Goal: Check status: Check status

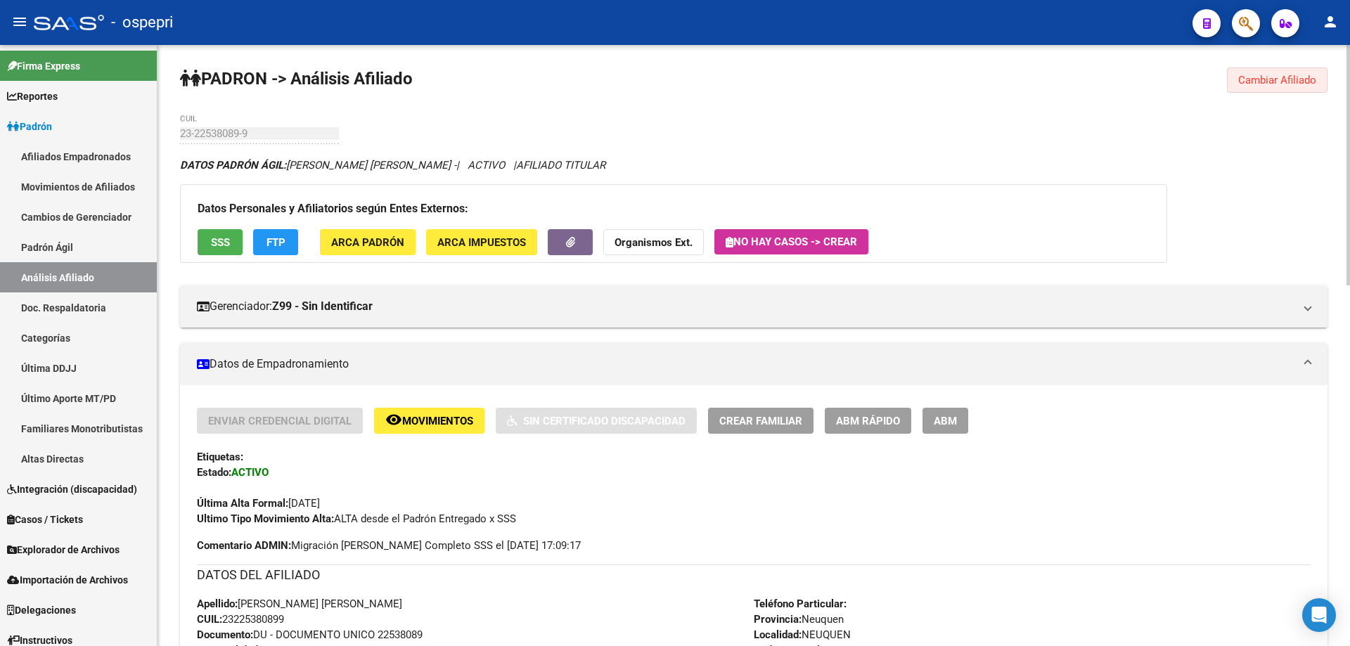
click at [1300, 81] on span "Cambiar Afiliado" at bounding box center [1278, 80] width 78 height 13
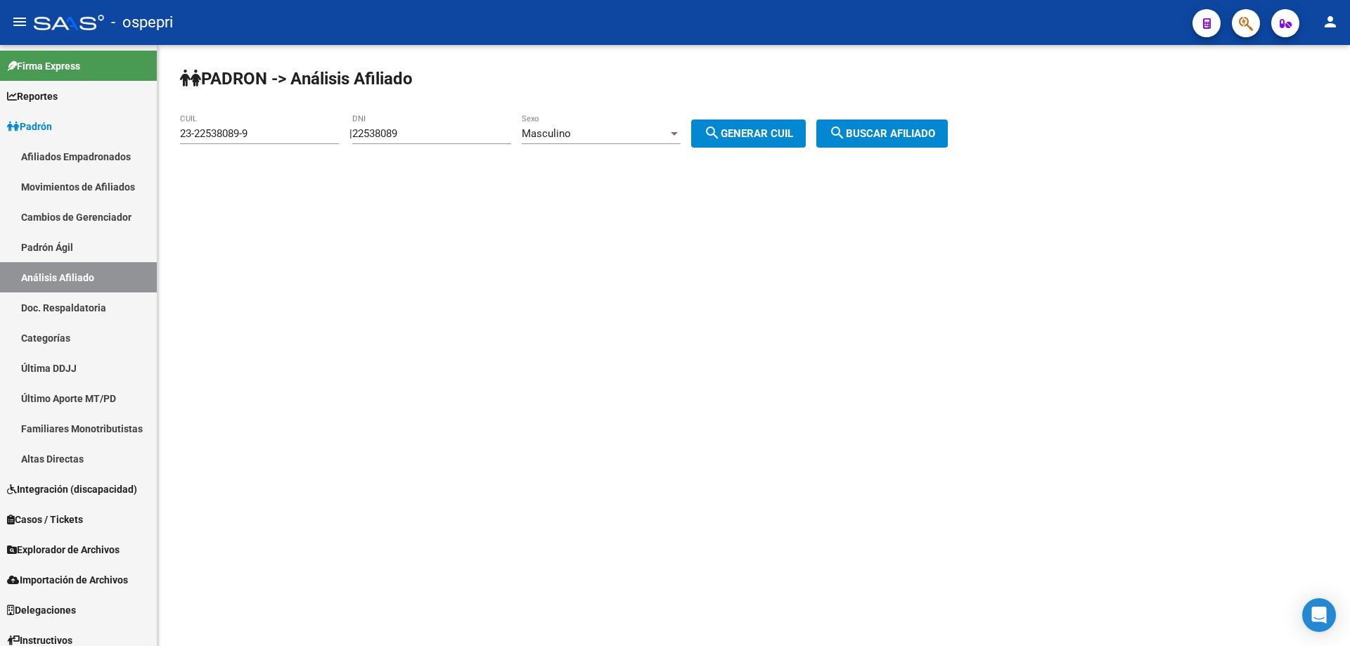
click at [393, 127] on div "22538089 DNI" at bounding box center [431, 129] width 159 height 30
click at [393, 129] on input "22538089" at bounding box center [431, 133] width 159 height 13
paste input "9057431"
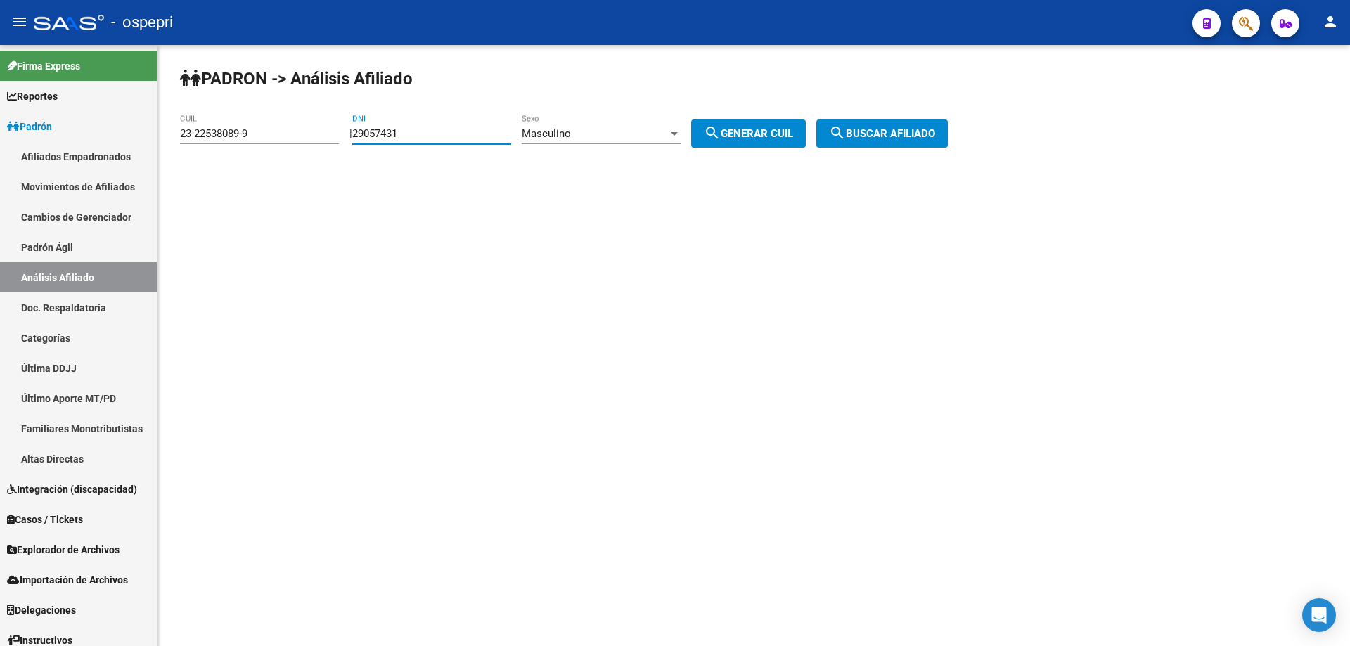
type input "29057431"
click at [768, 133] on span "search Generar CUIL" at bounding box center [748, 133] width 89 height 13
type input "20-29057431-6"
click at [895, 131] on span "search Buscar afiliado" at bounding box center [882, 133] width 106 height 13
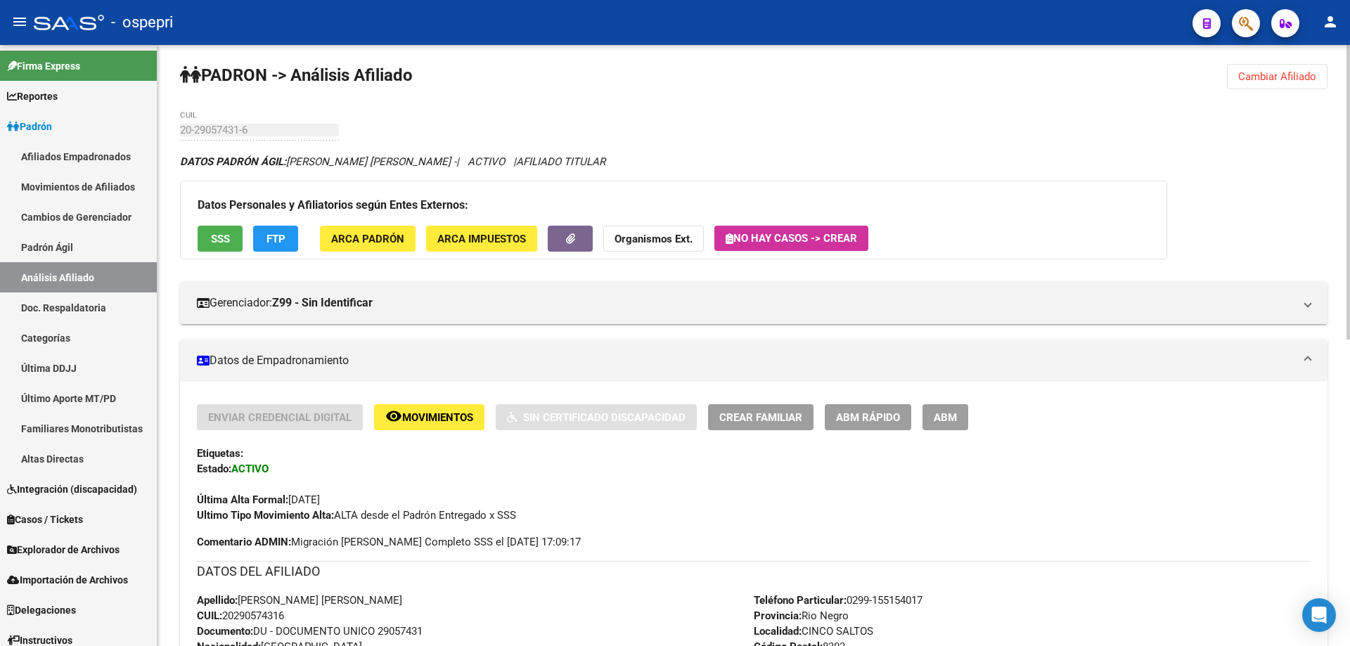
scroll to position [625, 0]
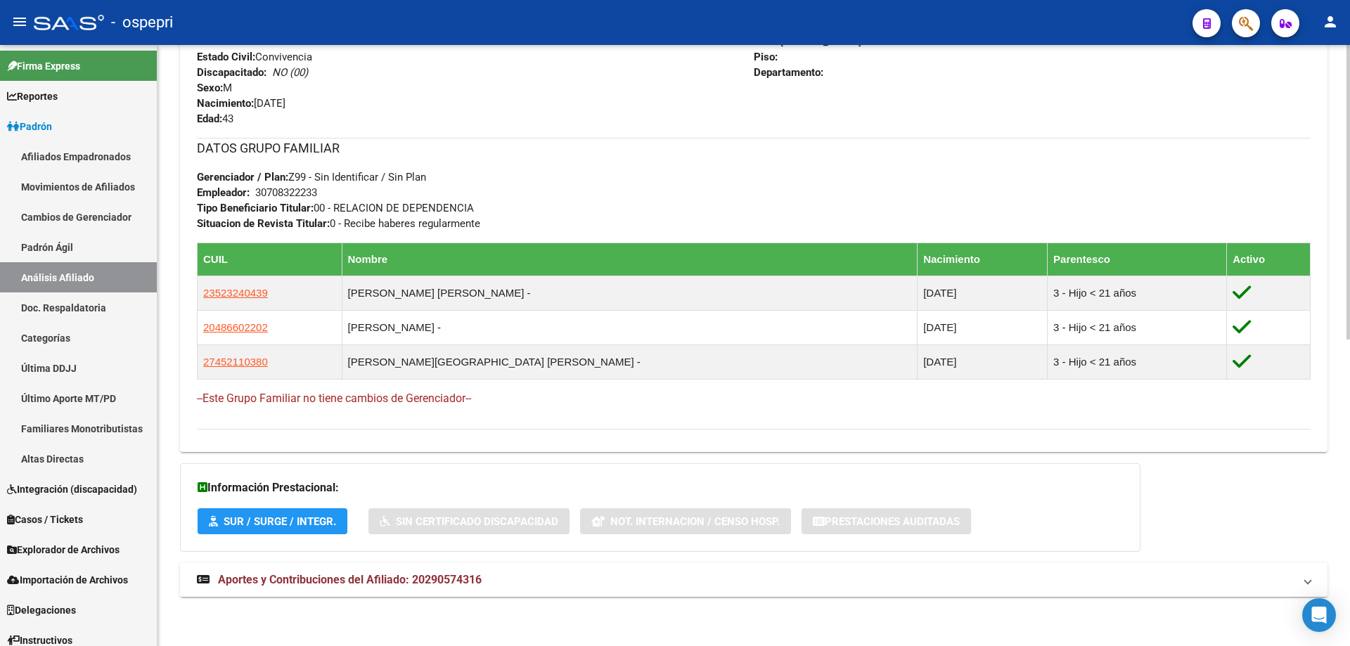
click at [427, 579] on span "Aportes y Contribuciones del Afiliado: 20290574316" at bounding box center [350, 579] width 264 height 13
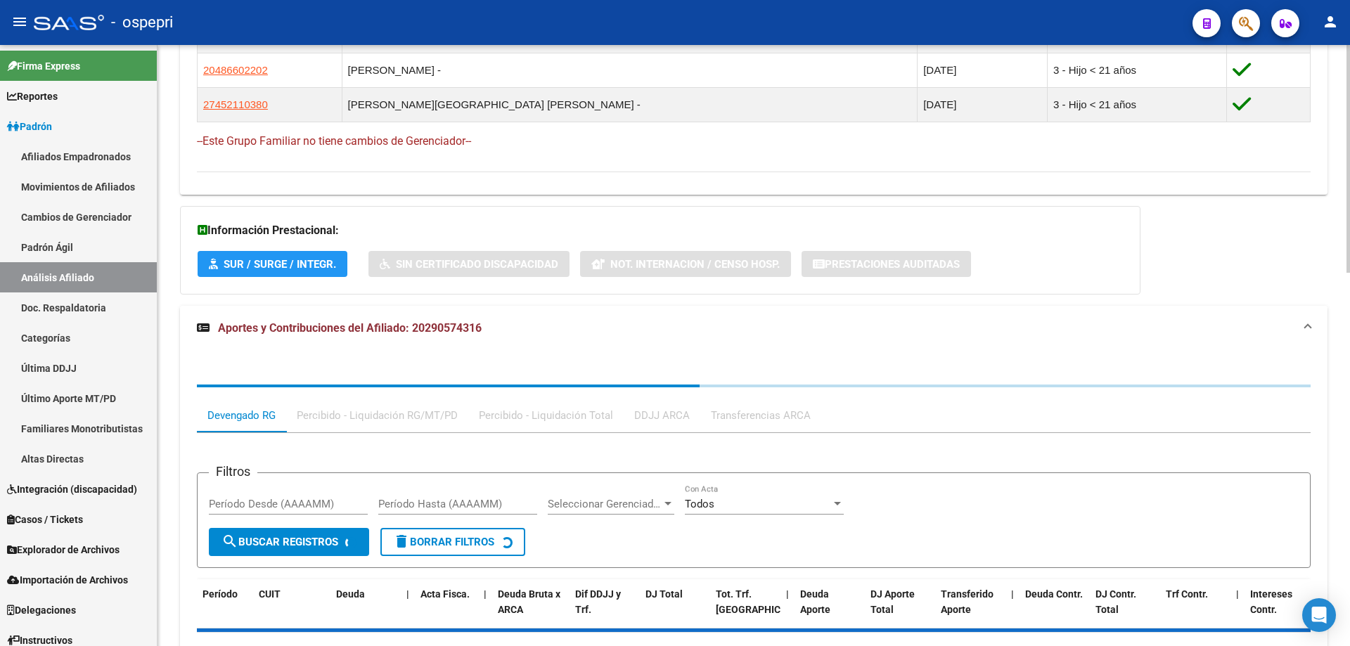
scroll to position [987, 0]
